Goal: Obtain resource: Obtain resource

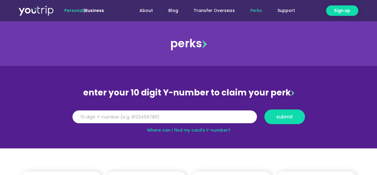
click at [191, 118] on input "Y Number" at bounding box center [165, 116] width 185 height 13
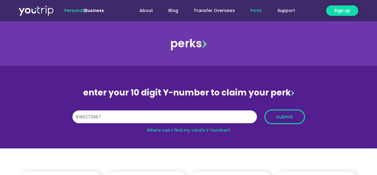
type input "8186273967"
click at [284, 121] on button "submit" at bounding box center [285, 116] width 41 height 15
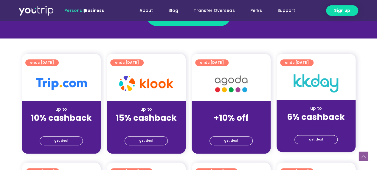
scroll to position [149, 0]
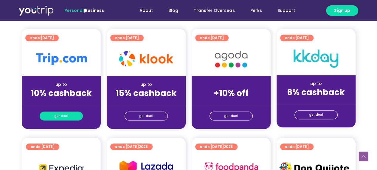
click at [61, 115] on span "get deal" at bounding box center [61, 116] width 14 height 8
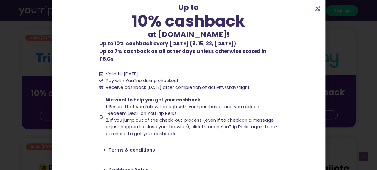
scroll to position [50, 0]
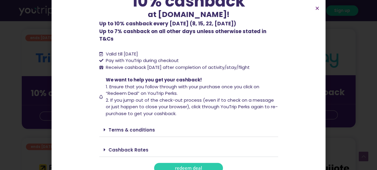
click at [198, 166] on span "redeem deal" at bounding box center [188, 168] width 27 height 4
